Goal: Use online tool/utility: Utilize a website feature to perform a specific function

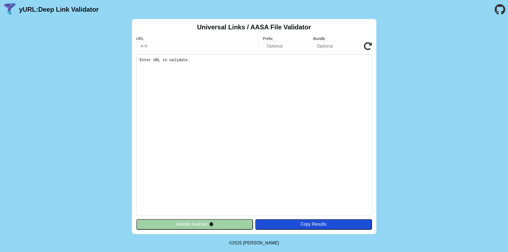
type input "ㅅ"
type input "test.qfpack.com.au"
click button "Validate" at bounding box center [0, 0] width 0 height 0
click at [190, 47] on input "test.qfpack.com.au" at bounding box center [198, 46] width 124 height 10
type input "[URL][DOMAIN_NAME]"
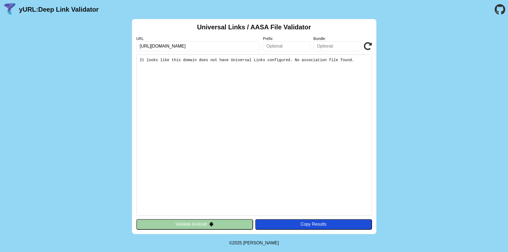
click button "Validate" at bounding box center [0, 0] width 0 height 0
click at [367, 48] on icon at bounding box center [368, 46] width 8 height 8
click at [197, 48] on input "[URL][DOMAIN_NAME]" at bounding box center [198, 46] width 124 height 10
